Goal: Browse casually

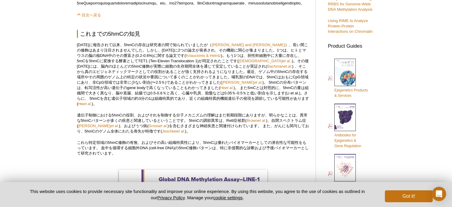
scroll to position [206, 0]
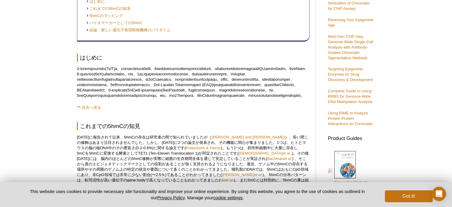
scroll to position [177, 0]
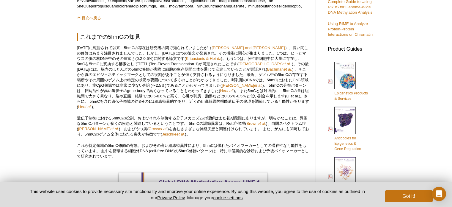
click at [225, 93] on em "et al." at bounding box center [229, 90] width 9 height 4
